Goal: Task Accomplishment & Management: Manage account settings

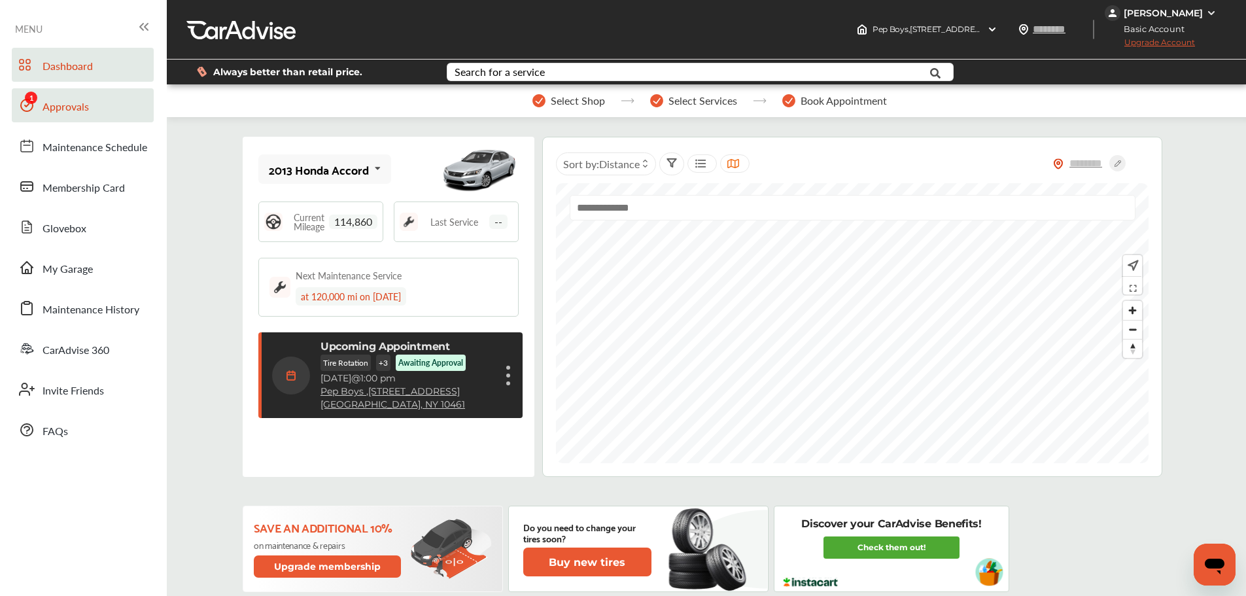
drag, startPoint x: 67, startPoint y: 113, endPoint x: 78, endPoint y: 116, distance: 11.0
click at [67, 113] on span "Approvals" at bounding box center [66, 107] width 46 height 17
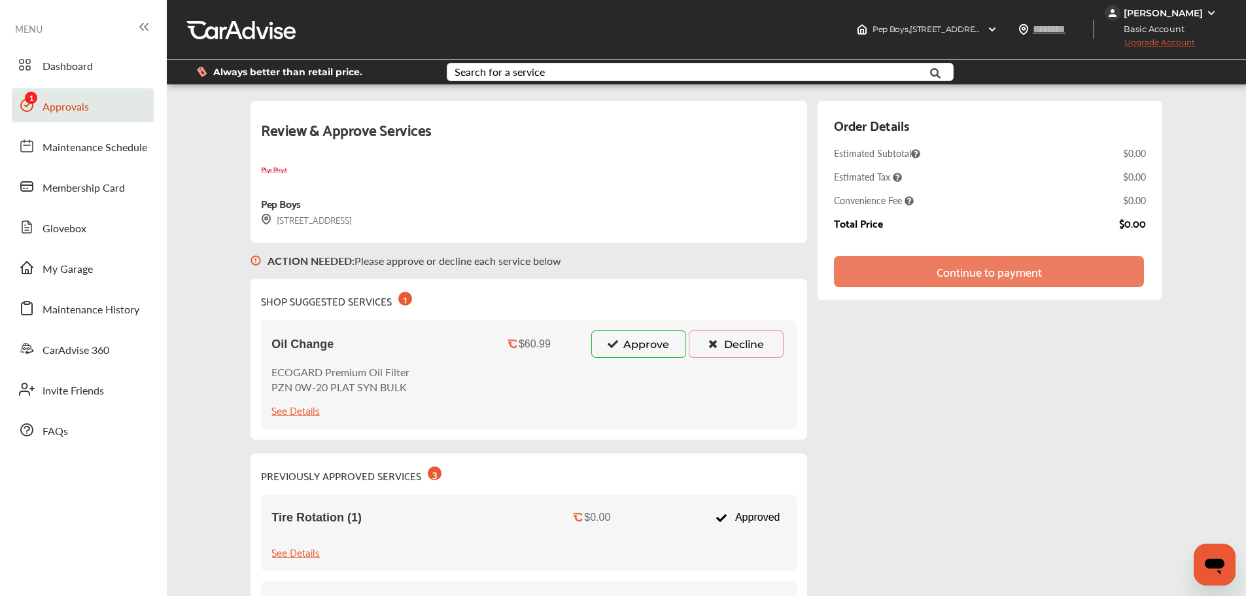
click at [716, 345] on icon at bounding box center [713, 343] width 12 height 9
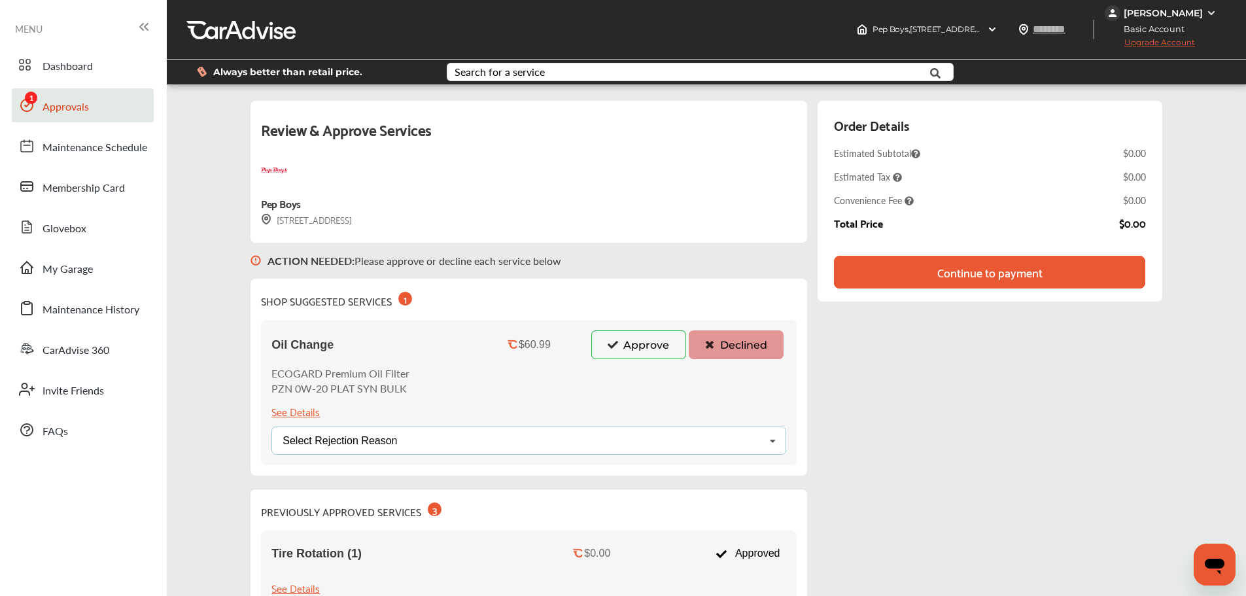
click at [667, 442] on div "Select Rejection Reason Price Not Required More Info Needed Other" at bounding box center [529, 441] width 515 height 28
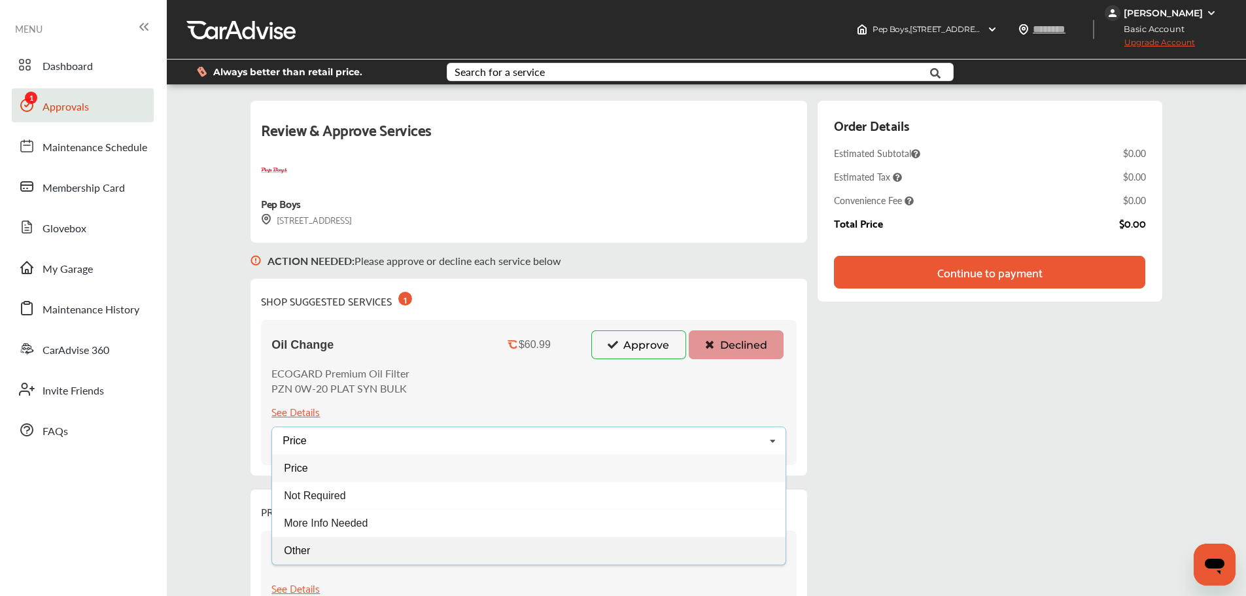
click at [340, 550] on div "Other" at bounding box center [529, 550] width 514 height 27
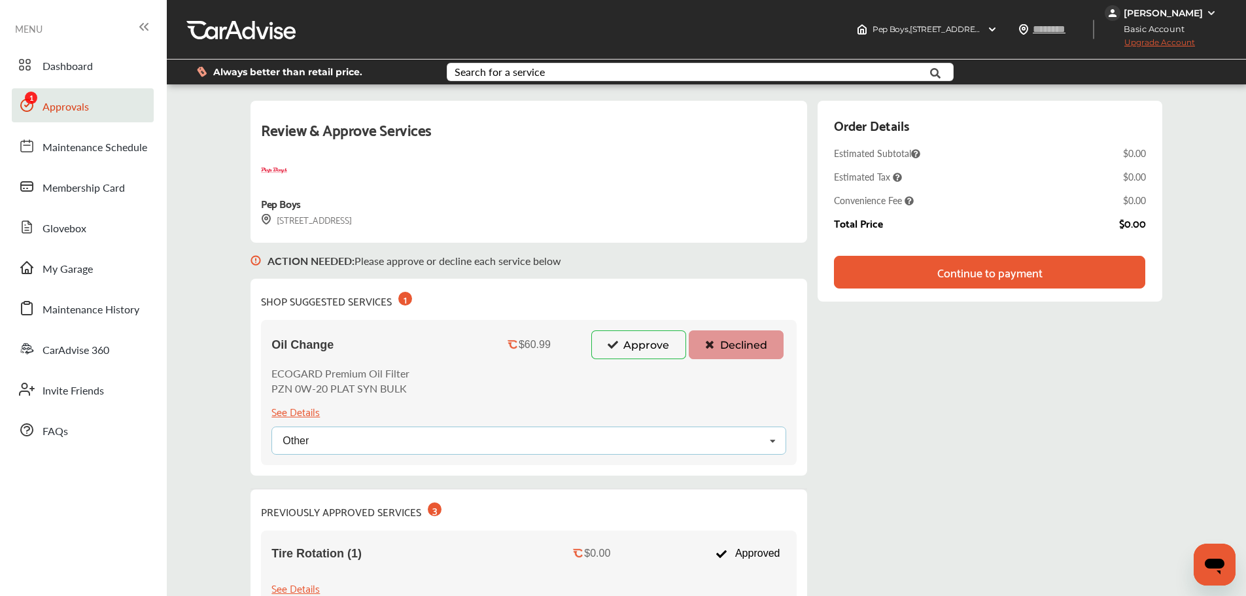
scroll to position [65, 0]
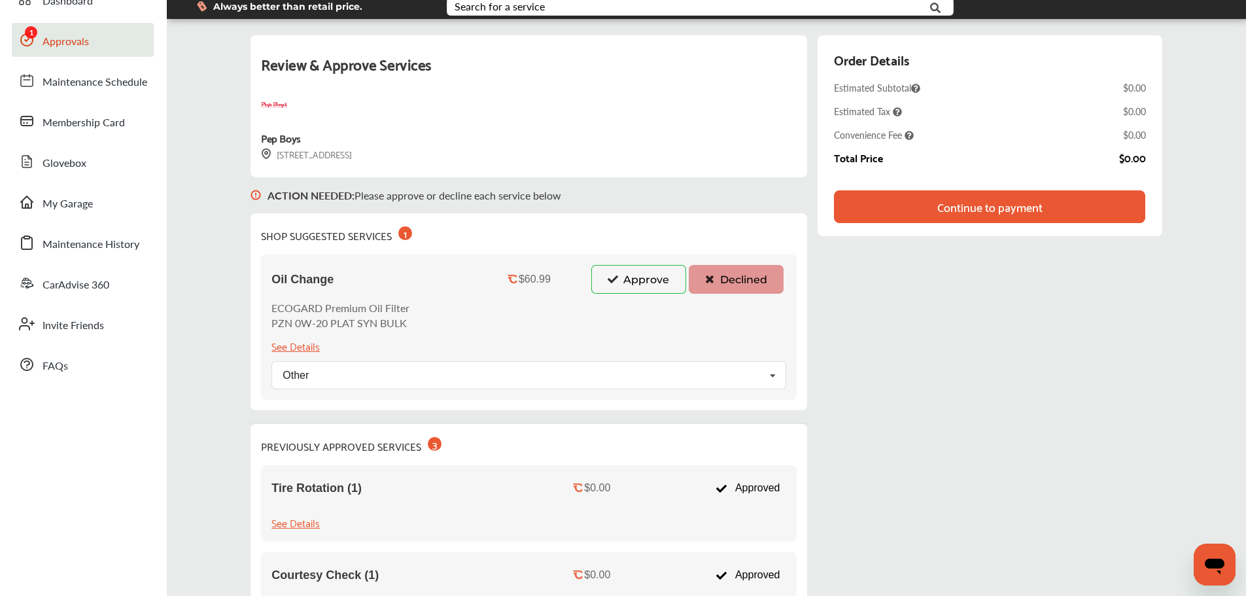
click at [1025, 219] on div "Continue to payment" at bounding box center [989, 206] width 311 height 33
